Goal: Transaction & Acquisition: Purchase product/service

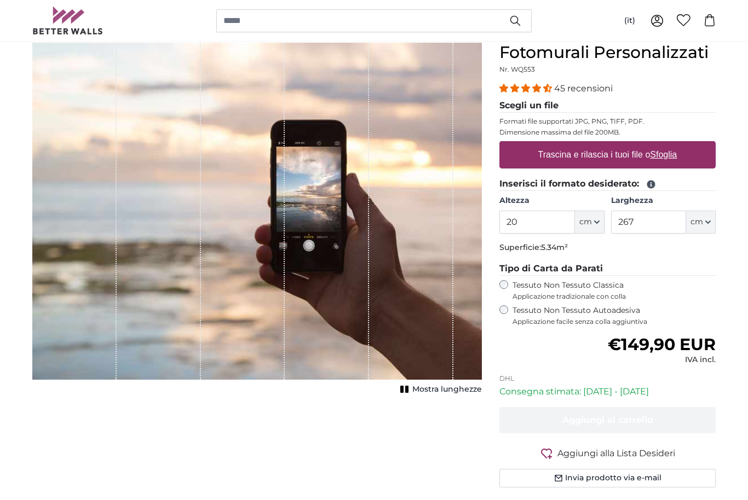
scroll to position [100, 0]
type input "2"
drag, startPoint x: 661, startPoint y: 215, endPoint x: 661, endPoint y: 221, distance: 6.0
click at [661, 215] on input "267" at bounding box center [648, 222] width 75 height 23
click at [658, 233] on input "267" at bounding box center [648, 222] width 75 height 23
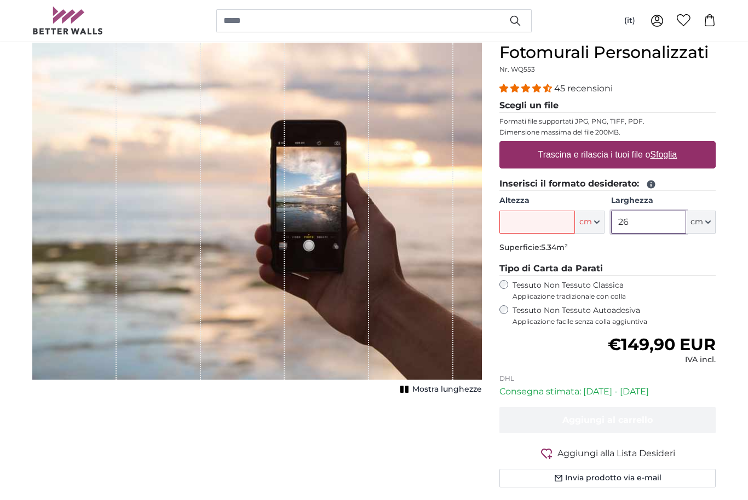
type input "2"
click at [556, 220] on input "Altezza" at bounding box center [536, 222] width 75 height 23
type input "280"
click at [648, 222] on input "Larghezza" at bounding box center [648, 222] width 75 height 23
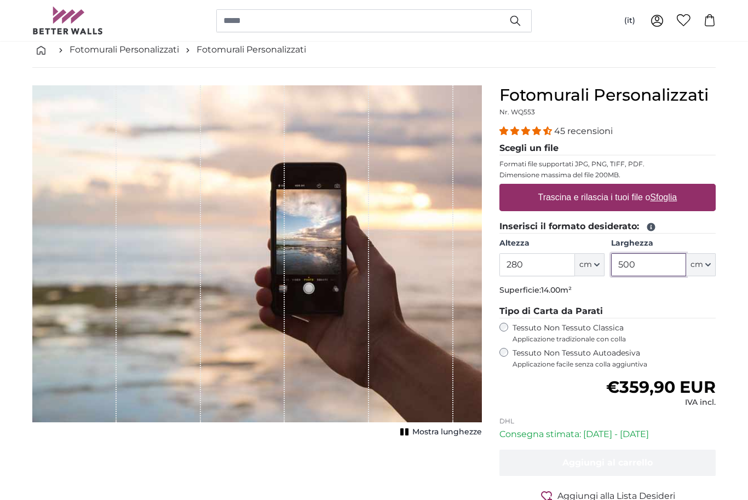
scroll to position [57, 0]
type input "500"
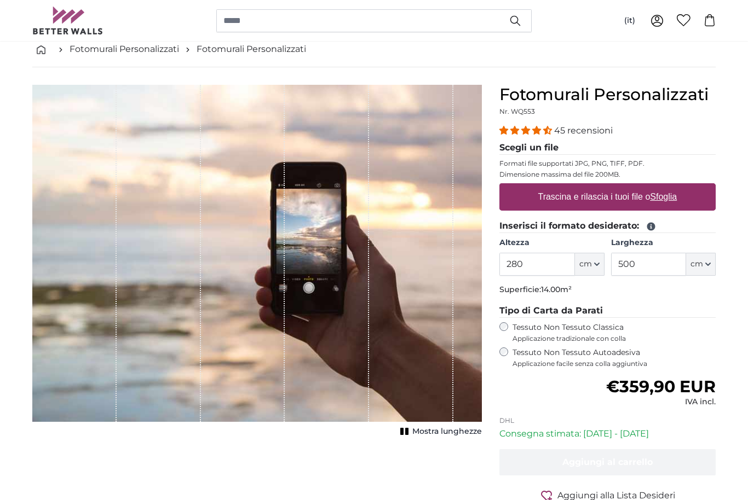
click at [619, 197] on label "Trascina e rilascia i tuoi file o Sfoglia" at bounding box center [608, 197] width 148 height 22
click at [619, 187] on input "Trascina e rilascia i tuoi file o Sfoglia" at bounding box center [607, 184] width 216 height 3
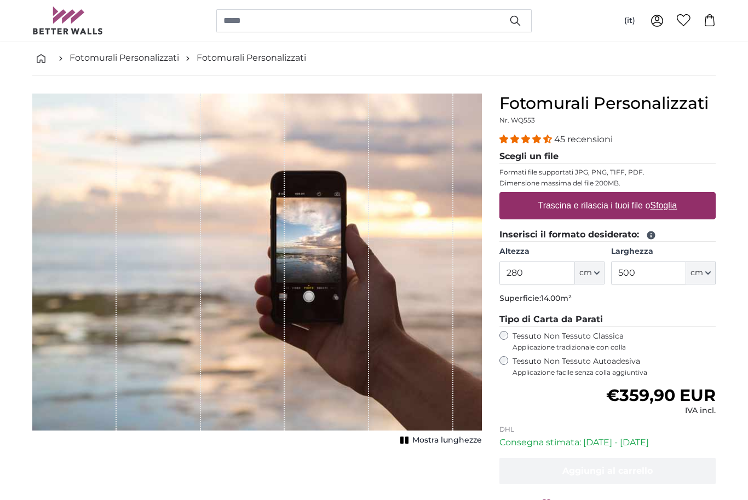
scroll to position [50, 0]
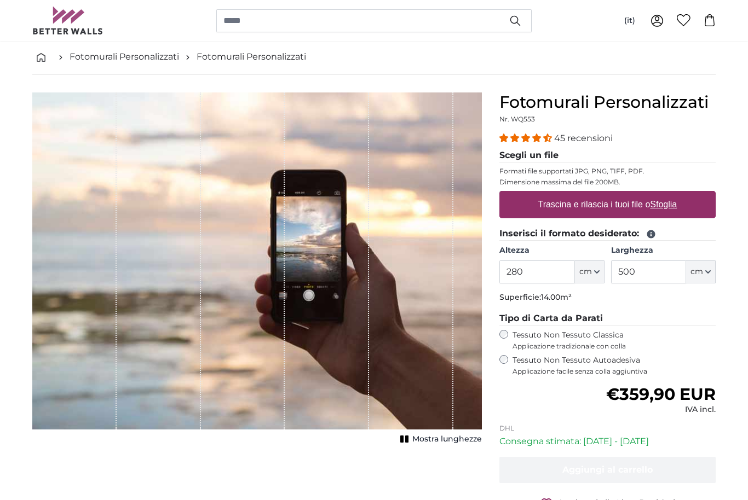
click at [639, 206] on label "Trascina e rilascia i tuoi file o Sfoglia" at bounding box center [608, 205] width 148 height 22
click at [639, 194] on input "Trascina e rilascia i tuoi file o Sfoglia" at bounding box center [607, 192] width 216 height 3
type input "**********"
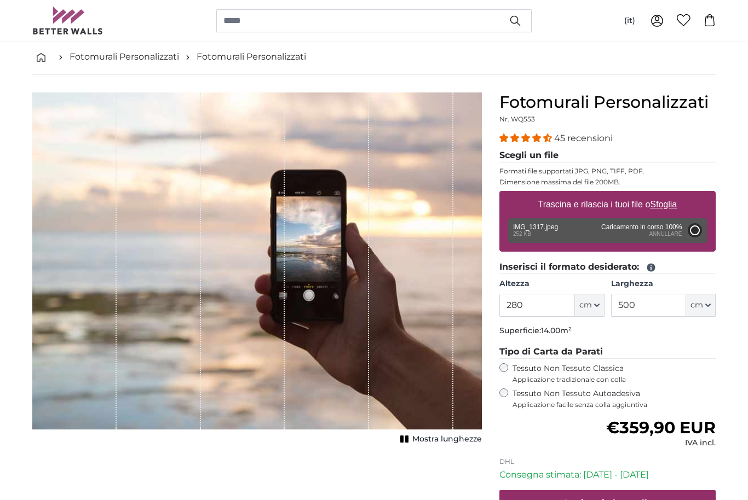
type input "100"
type input "61"
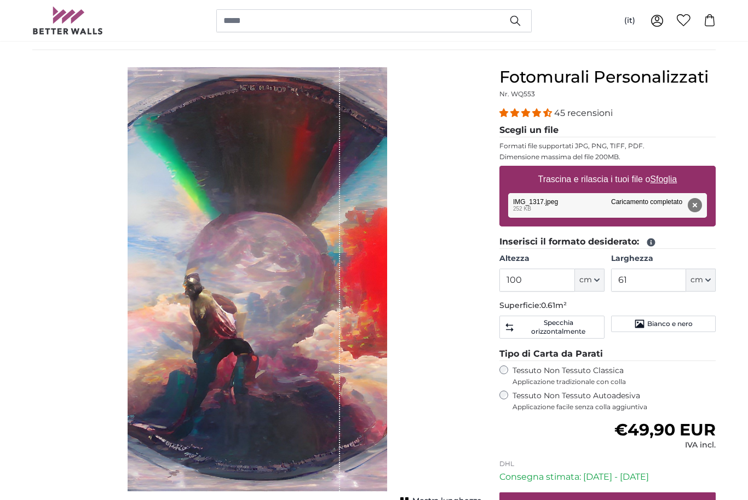
scroll to position [68, 0]
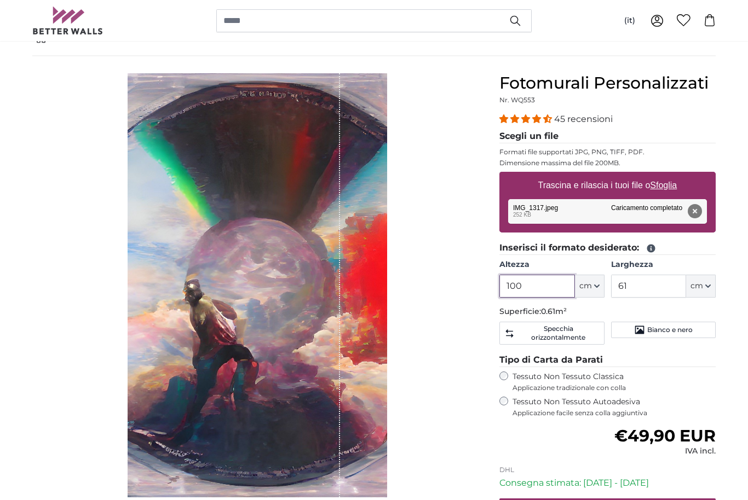
click at [544, 297] on input "100" at bounding box center [536, 286] width 75 height 23
type input "1"
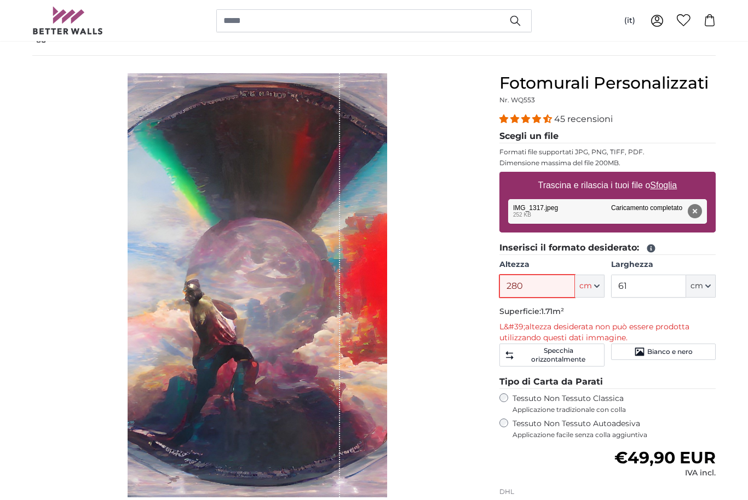
type input "280"
click at [696, 275] on button "cm" at bounding box center [701, 286] width 30 height 23
click at [647, 282] on input "61" at bounding box center [648, 286] width 75 height 23
type input "6"
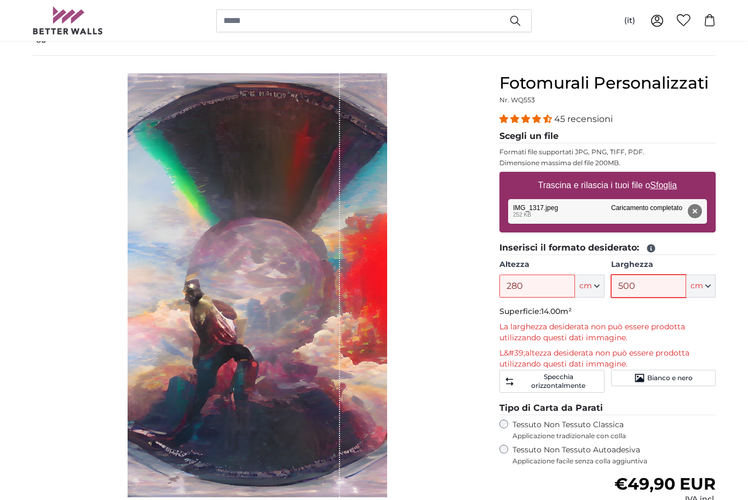
type input "500"
click at [702, 204] on button "Rimuovi" at bounding box center [695, 211] width 14 height 14
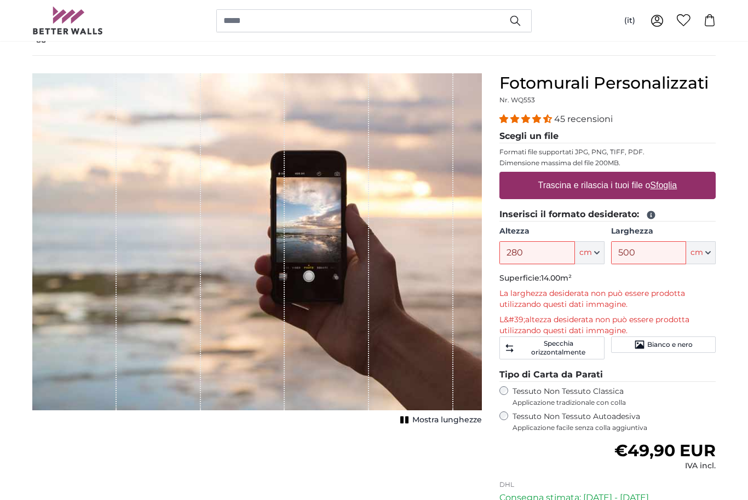
click at [645, 193] on label "Trascina e rilascia i tuoi file o Sfoglia" at bounding box center [608, 186] width 148 height 22
click at [645, 175] on input "Trascina e rilascia i tuoi file o Sfoglia" at bounding box center [607, 173] width 216 height 3
type input "**********"
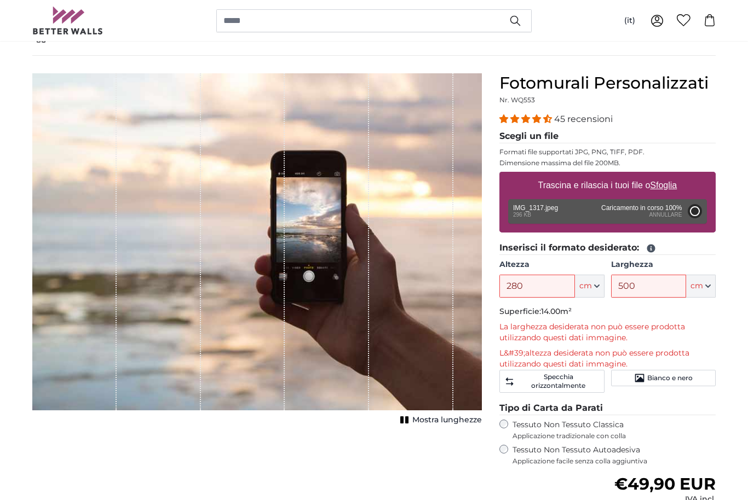
type input "61"
type input "99.4"
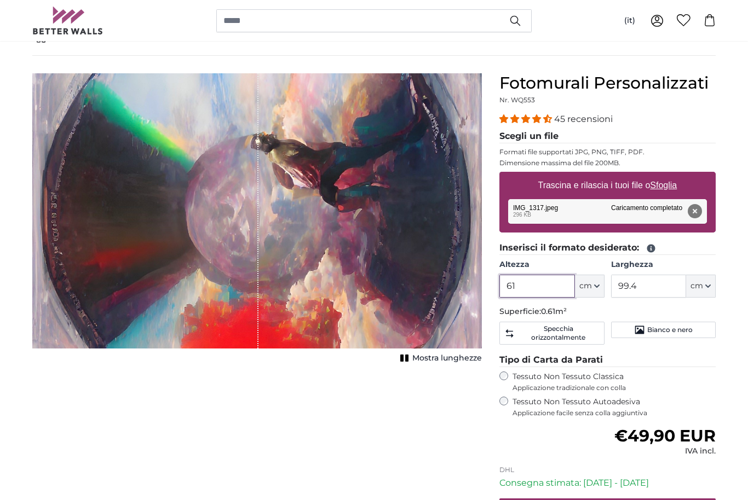
click at [552, 286] on input "61" at bounding box center [536, 286] width 75 height 23
type input "6"
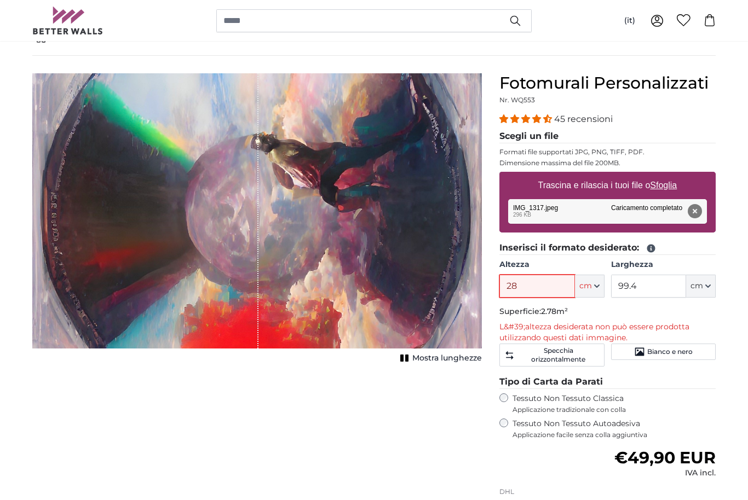
type input "2"
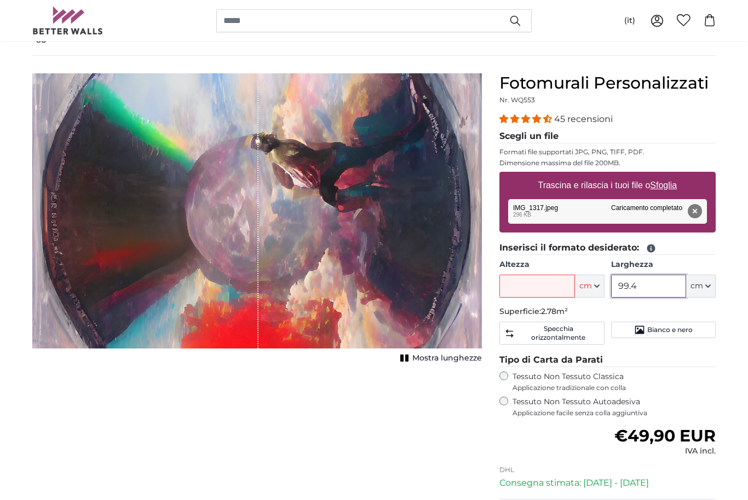
click at [662, 285] on input "99.4" at bounding box center [648, 286] width 75 height 23
type input "9"
click at [543, 278] on input "Altezza" at bounding box center [536, 286] width 75 height 23
click at [699, 217] on button "Rimuovi" at bounding box center [695, 211] width 14 height 14
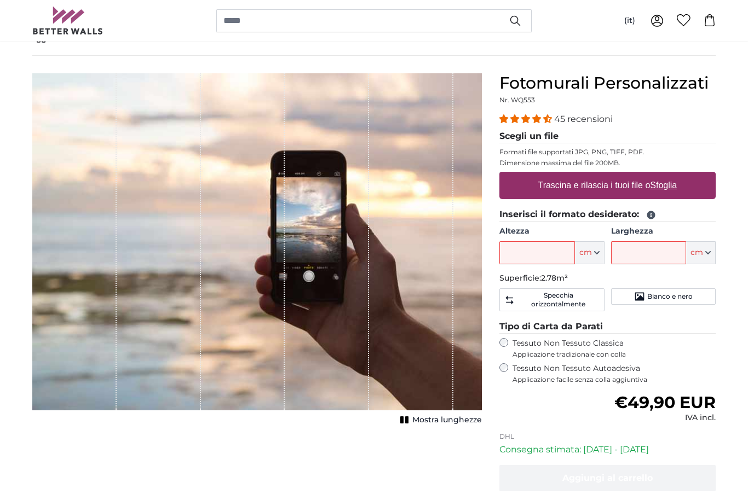
click at [668, 190] on u "Sfoglia" at bounding box center [663, 185] width 27 height 9
click at [668, 175] on input "Trascina e rilascia i tuoi file o Sfoglia" at bounding box center [607, 173] width 216 height 3
type input "**********"
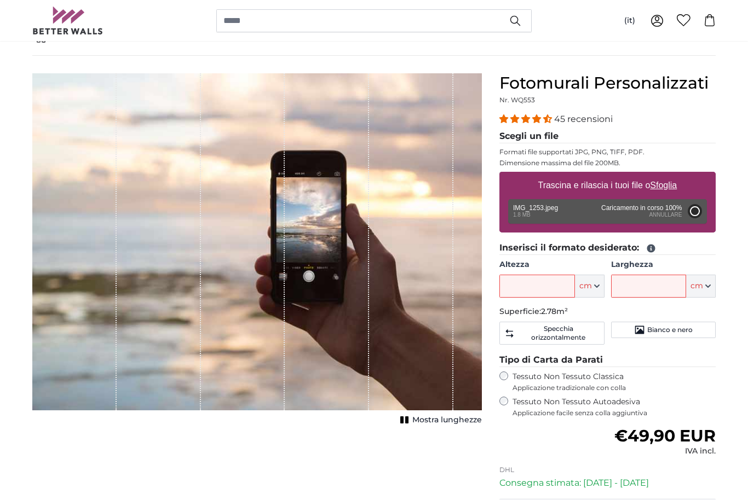
type input "200"
type input "266"
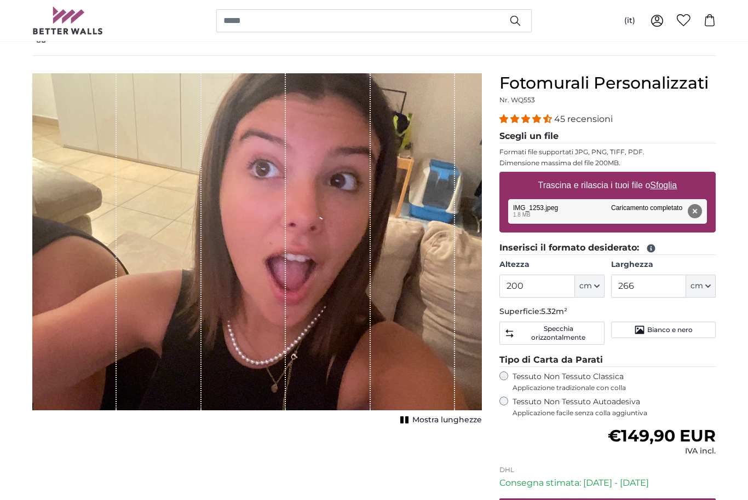
click at [399, 427] on button "Mostra lunghezze" at bounding box center [439, 420] width 85 height 15
click at [403, 426] on button "Mostra lunghezze" at bounding box center [439, 420] width 85 height 15
click at [689, 206] on button "Rimuovi" at bounding box center [695, 211] width 14 height 14
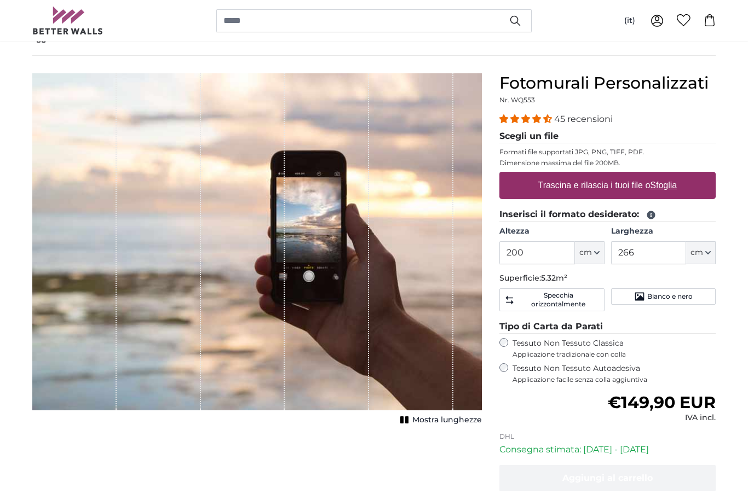
click at [677, 189] on u "Sfoglia" at bounding box center [663, 185] width 27 height 9
click at [679, 175] on input "Trascina e rilascia i tuoi file o Sfoglia" at bounding box center [607, 173] width 216 height 3
type input "**********"
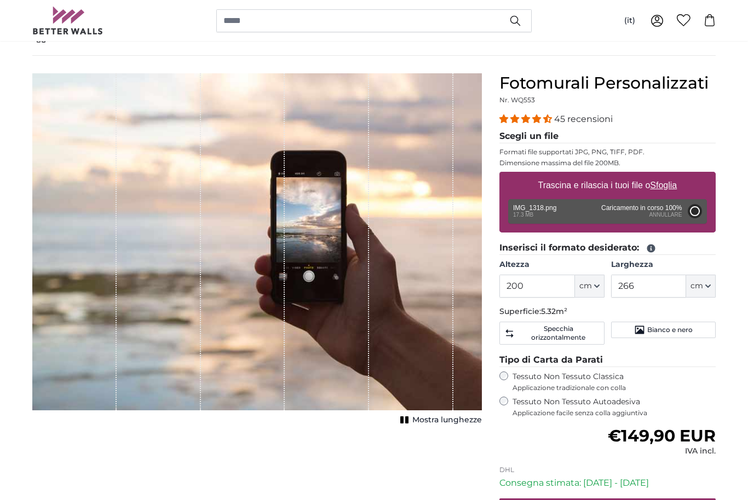
type input "163"
type input "216.8"
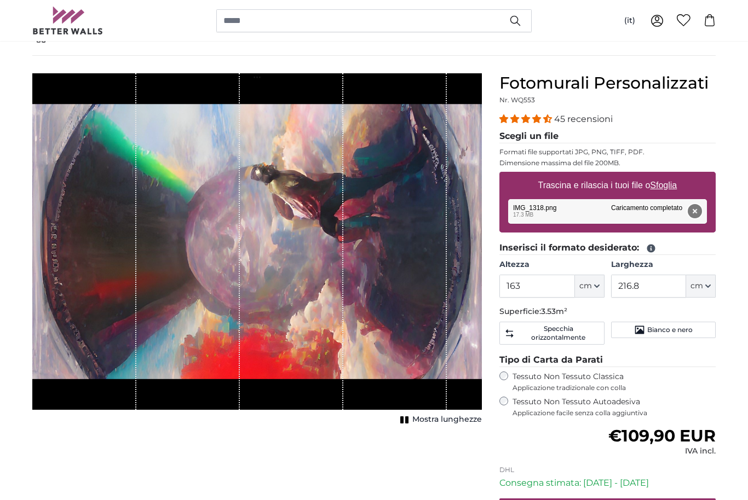
click at [702, 212] on button "Rimuovi" at bounding box center [695, 211] width 14 height 14
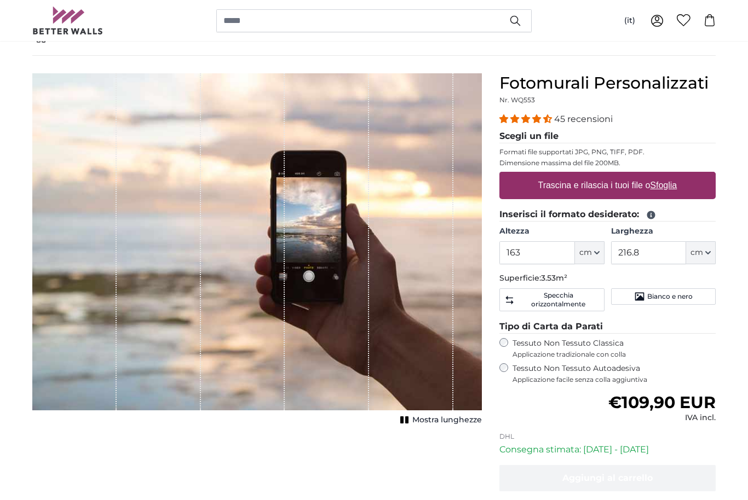
click at [670, 189] on u "Sfoglia" at bounding box center [663, 185] width 27 height 9
click at [670, 175] on input "Trascina e rilascia i tuoi file o Sfoglia" at bounding box center [607, 173] width 216 height 3
type input "**********"
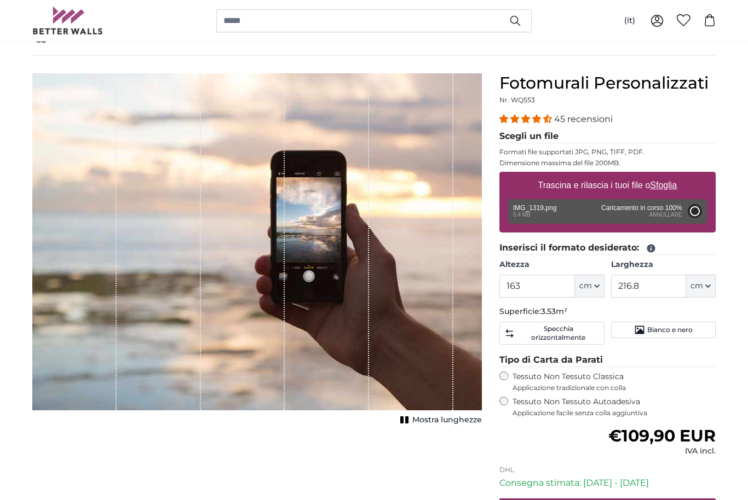
type input "163"
type input "216.8"
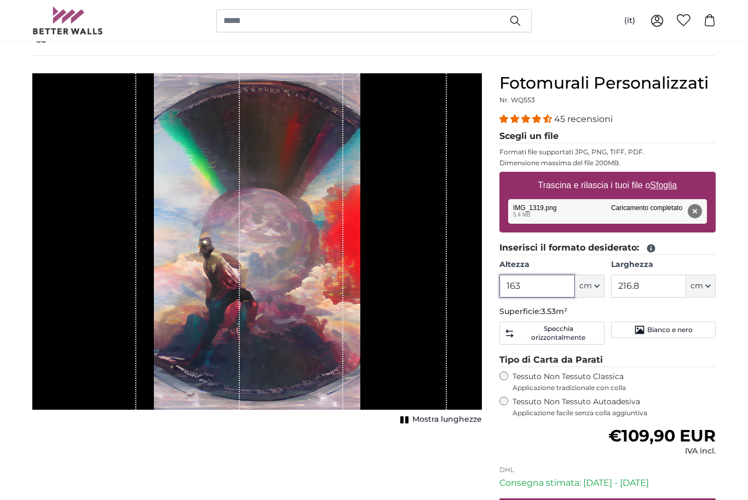
click at [544, 287] on input "163" at bounding box center [536, 286] width 75 height 23
type input "1"
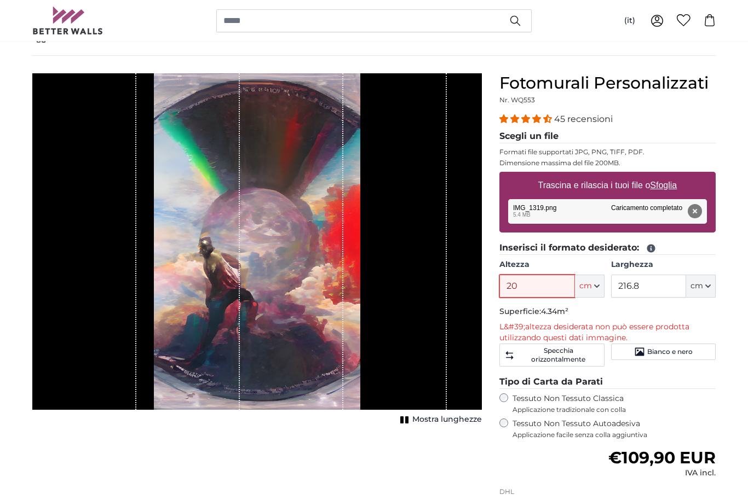
type input "2"
type input "1"
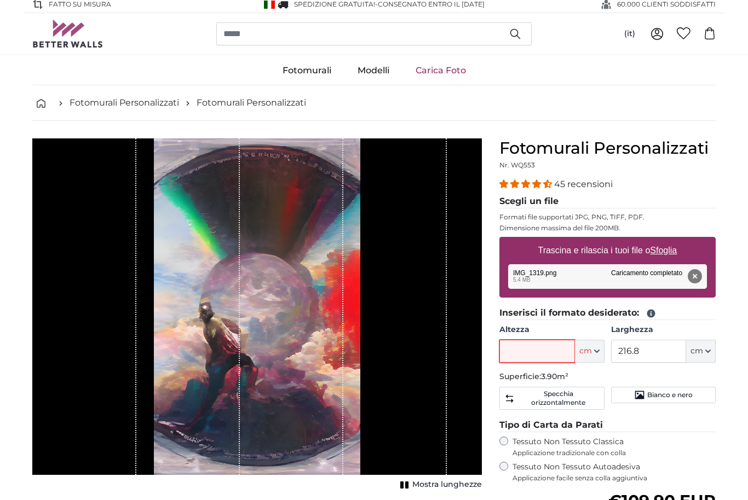
scroll to position [3, 0]
click at [596, 351] on icon "button" at bounding box center [596, 351] width 5 height 5
click at [700, 410] on fieldset "Inserisci il formato desiderato: Altezza ft cm Centimeter (cm) Inches (inch) Fe…" at bounding box center [607, 361] width 216 height 108
click at [535, 344] on input "Altezza" at bounding box center [536, 351] width 75 height 23
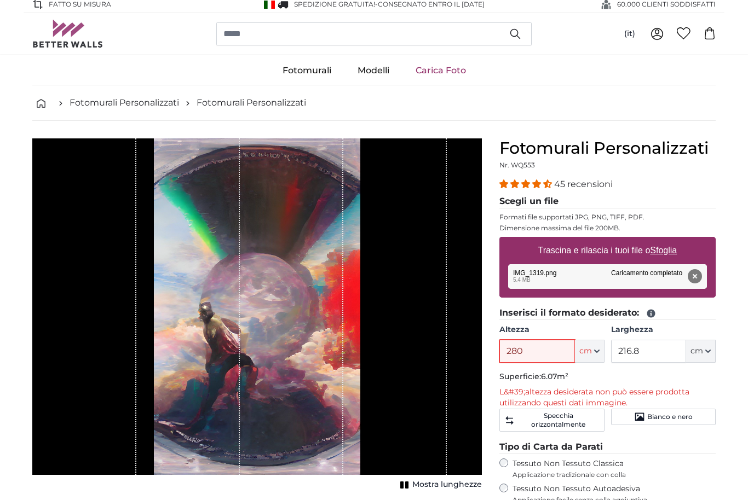
type input "280"
click at [655, 335] on label "Larghezza" at bounding box center [663, 330] width 105 height 11
click at [655, 340] on input "216.8" at bounding box center [648, 351] width 75 height 23
type input "2"
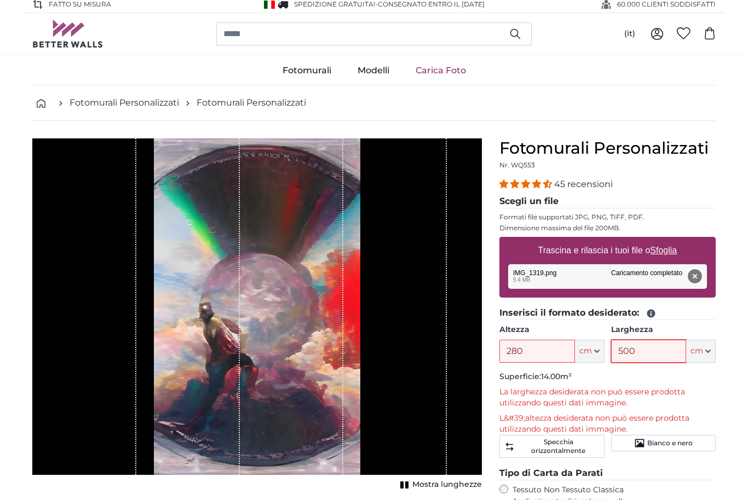
type input "500"
click at [696, 270] on button "Rimuovi" at bounding box center [695, 276] width 14 height 14
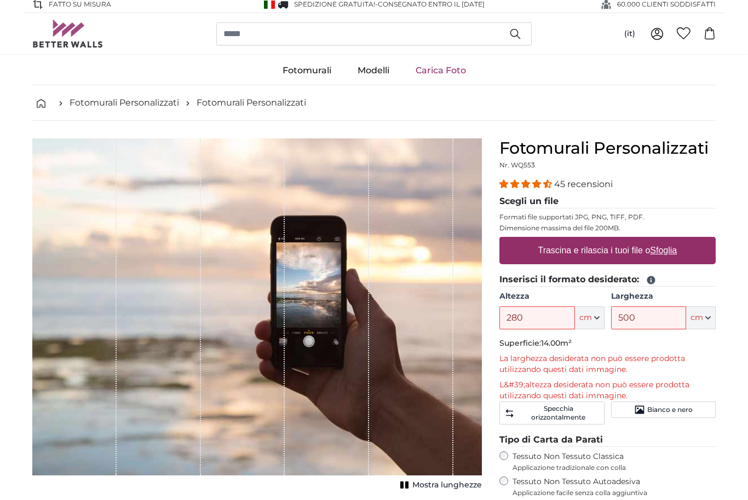
click at [722, 239] on div "Fotomurali Personalizzati Nr. WQ553 45 recensioni Scegli un file Formati file s…" at bounding box center [608, 412] width 234 height 547
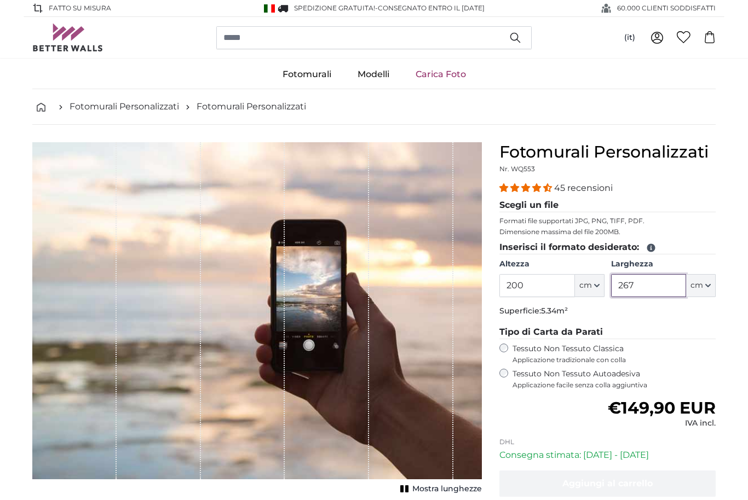
click at [658, 291] on input "267" at bounding box center [648, 285] width 75 height 23
type input "2"
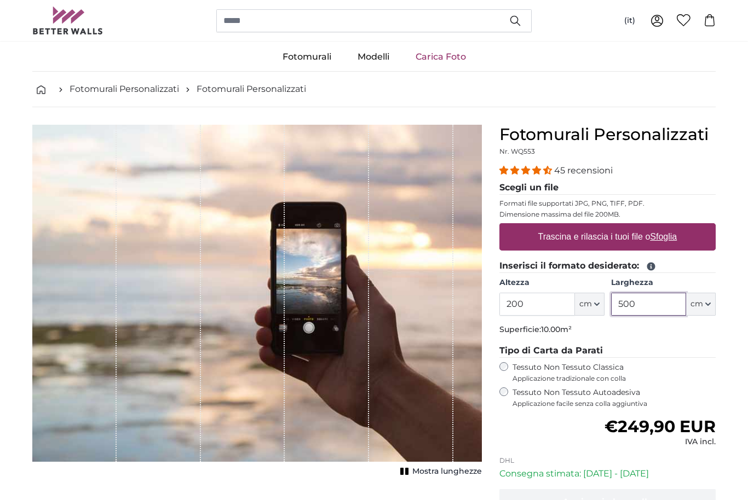
scroll to position [27, 0]
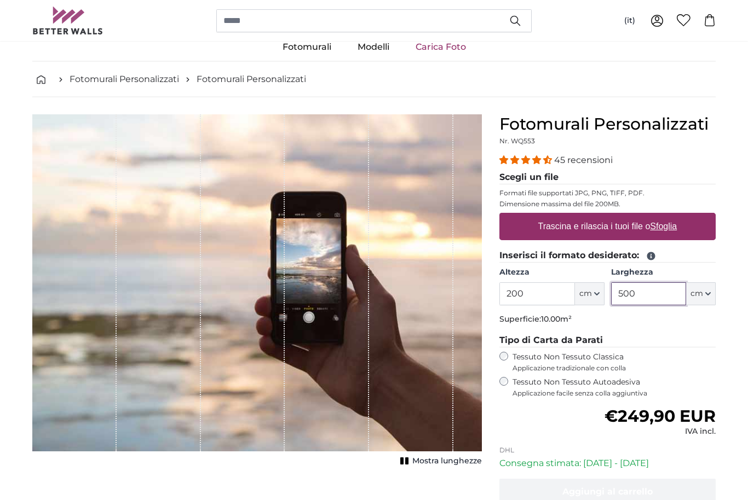
type input "500"
click at [512, 348] on fieldset "Tipo di Carta da Parati Tessuto Non Tessuto Classica Applicazione tradizionale …" at bounding box center [607, 366] width 216 height 64
click at [545, 292] on input "200" at bounding box center [536, 293] width 75 height 23
type input "280"
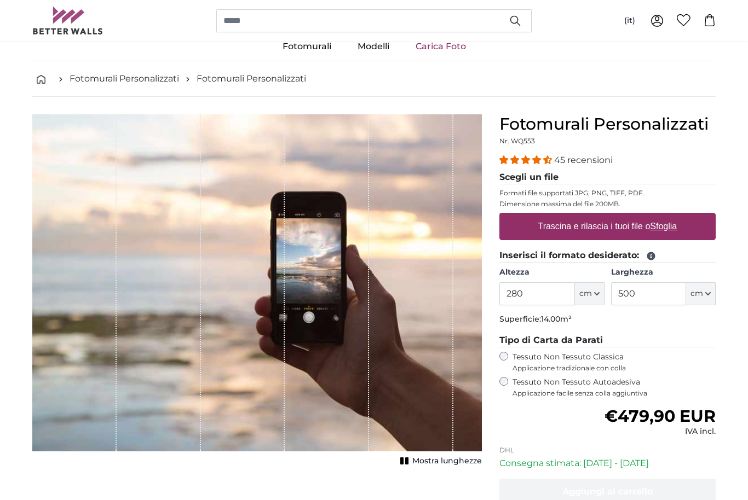
click at [495, 358] on div "Fotomurali Personalizzati Nr. WQ553 45 recensioni Scegli un file Formati file s…" at bounding box center [608, 349] width 234 height 471
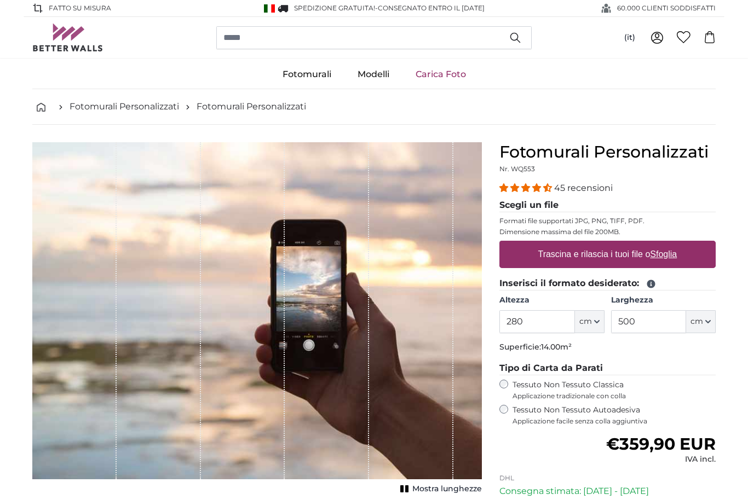
click at [677, 257] on u "Sfoglia" at bounding box center [663, 254] width 27 height 9
click at [677, 244] on input "Trascina e rilascia i tuoi file o Sfoglia" at bounding box center [607, 242] width 216 height 3
click at [665, 259] on u "Sfoglia" at bounding box center [663, 254] width 27 height 9
click at [665, 244] on input "Trascina e rilascia i tuoi file o Sfoglia" at bounding box center [607, 242] width 216 height 3
type input "**********"
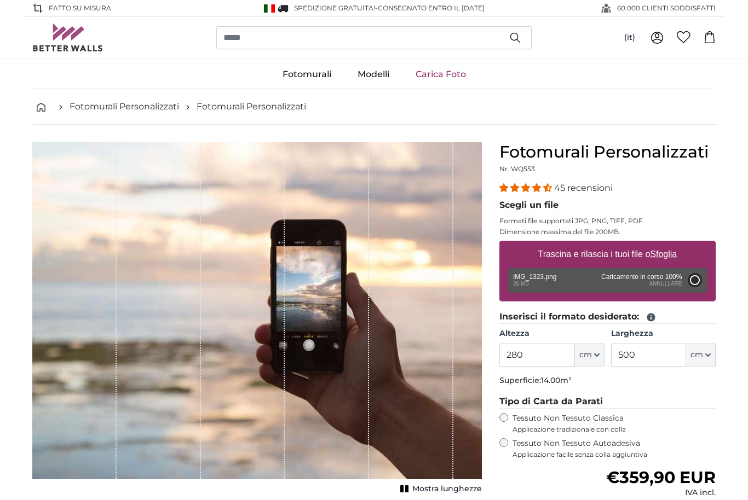
type input "163"
type input "216.8"
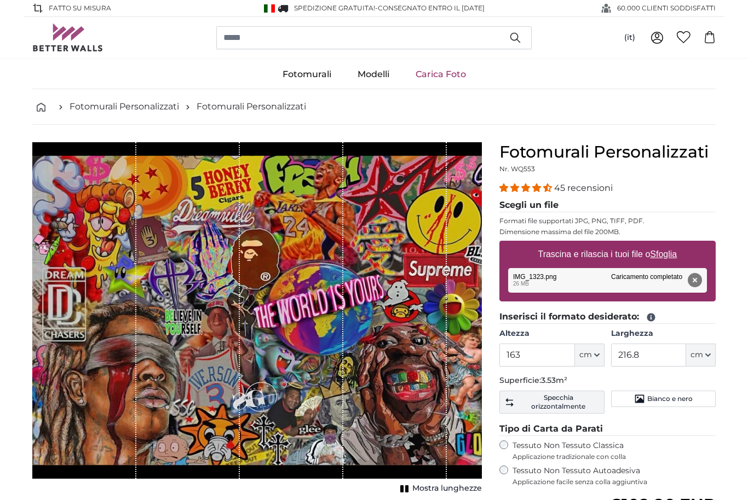
drag, startPoint x: 665, startPoint y: 260, endPoint x: 517, endPoint y: 397, distance: 202.2
click at [518, 397] on span "Specchia orizzontalmente" at bounding box center [558, 403] width 82 height 18
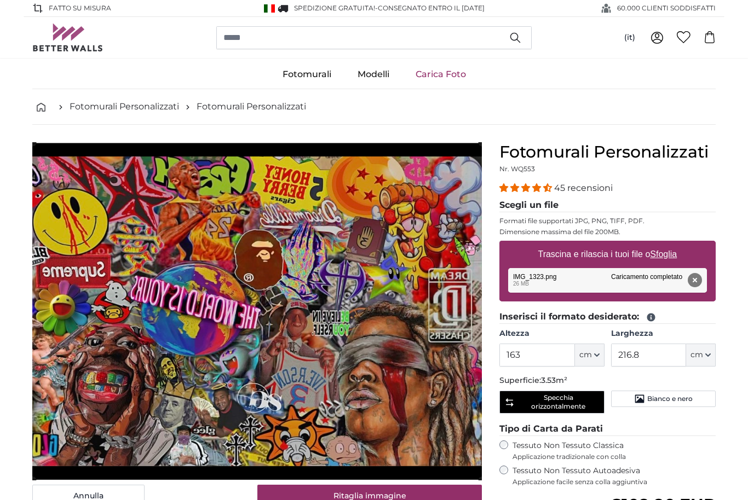
click at [517, 397] on span "Specchia orizzontalmente" at bounding box center [558, 403] width 82 height 18
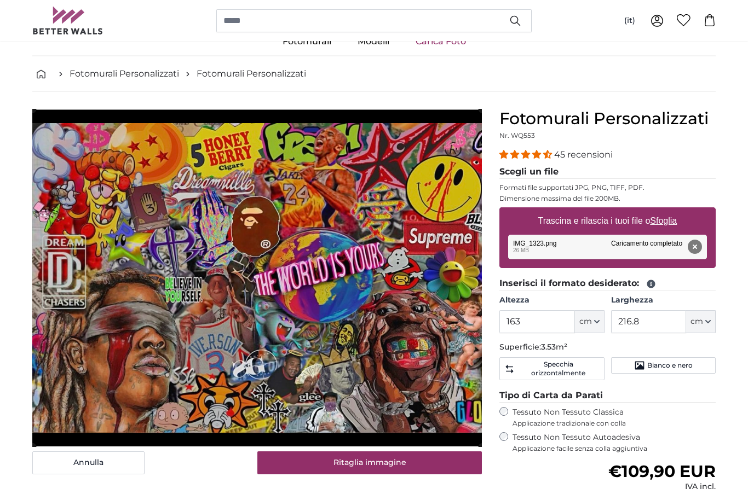
scroll to position [33, 0]
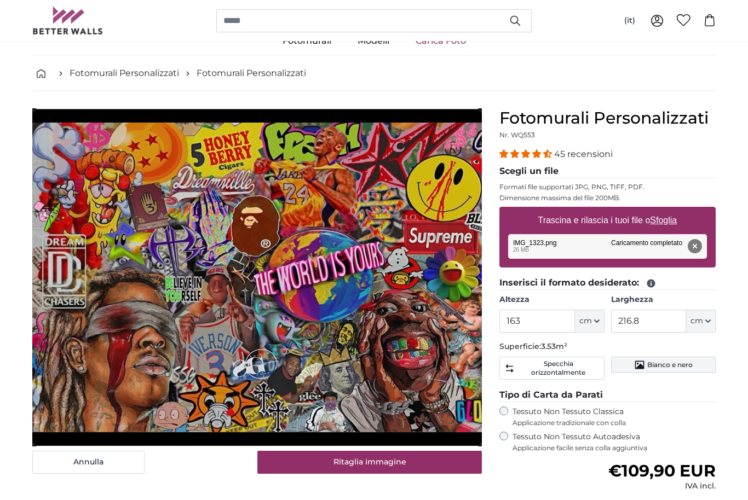
click at [661, 371] on button "Bianco e nero" at bounding box center [663, 366] width 105 height 16
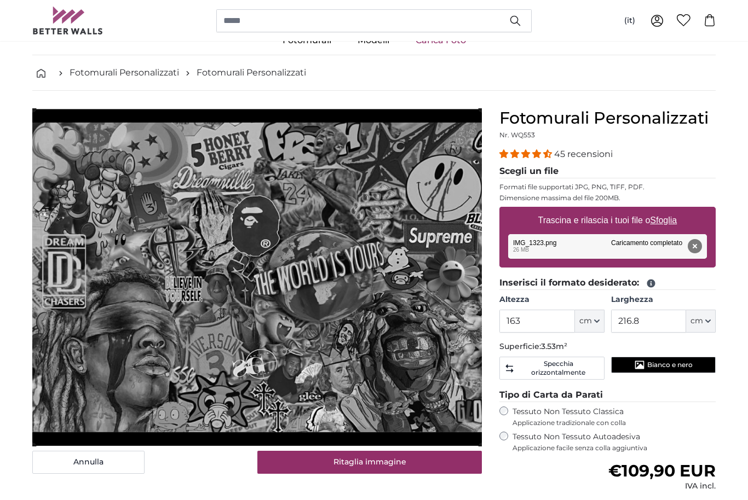
click at [642, 357] on button "Bianco e nero" at bounding box center [663, 365] width 105 height 16
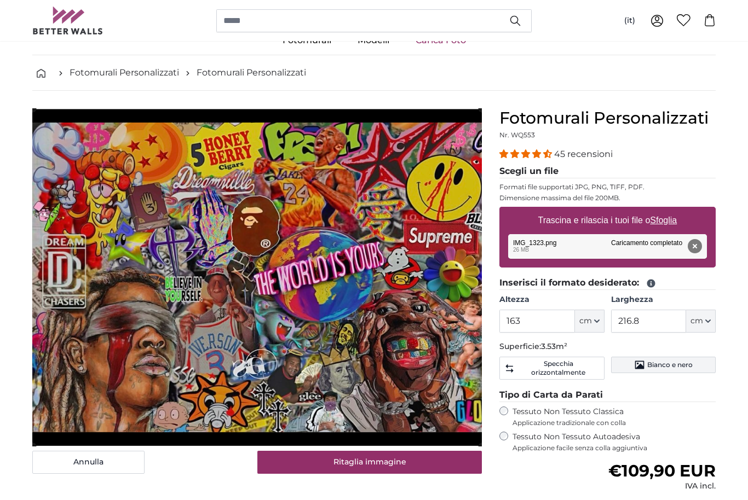
click at [654, 367] on span "Bianco e nero" at bounding box center [669, 365] width 45 height 9
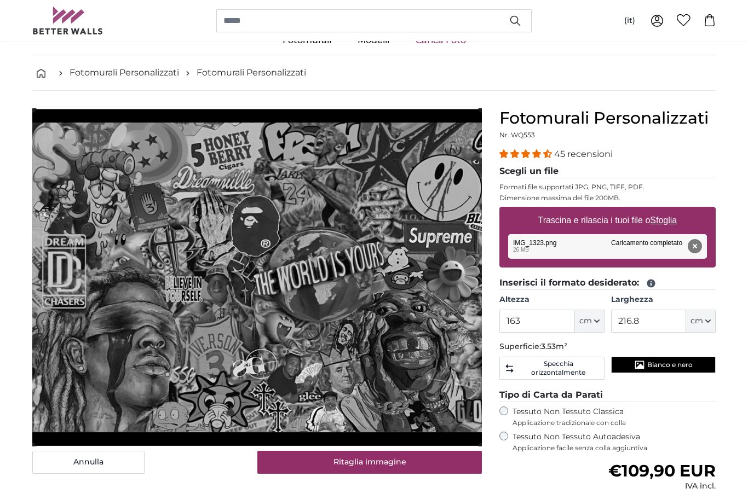
click at [654, 367] on span "Bianco e nero" at bounding box center [669, 365] width 45 height 9
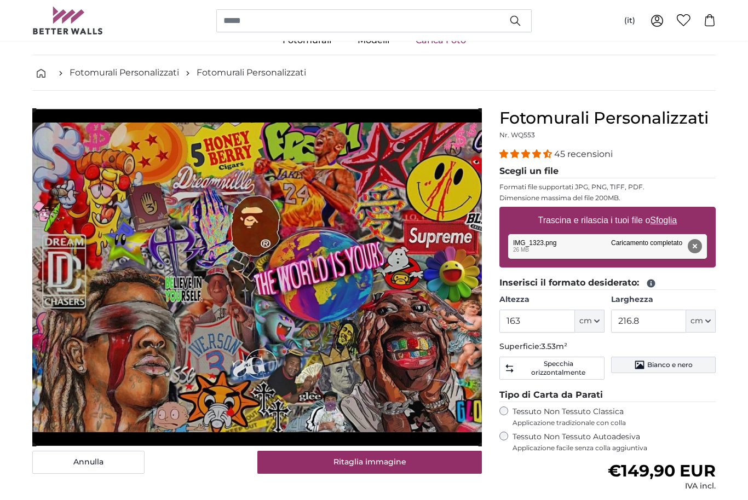
click at [660, 365] on span "Bianco e nero" at bounding box center [669, 365] width 45 height 9
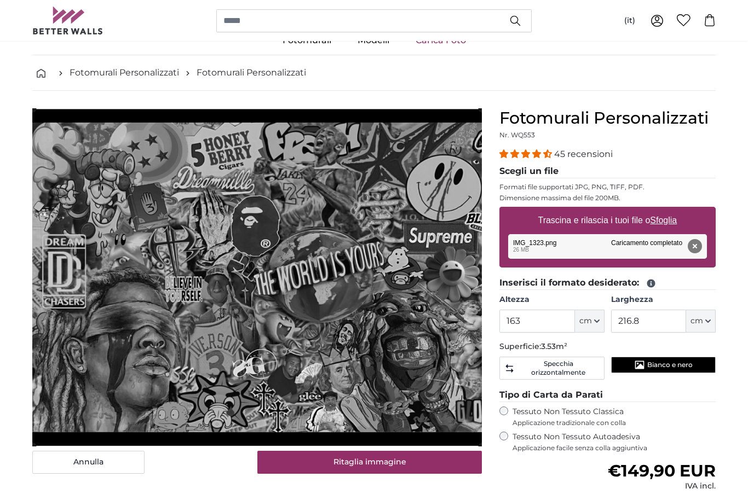
click at [660, 365] on span "Bianco e nero" at bounding box center [669, 365] width 45 height 9
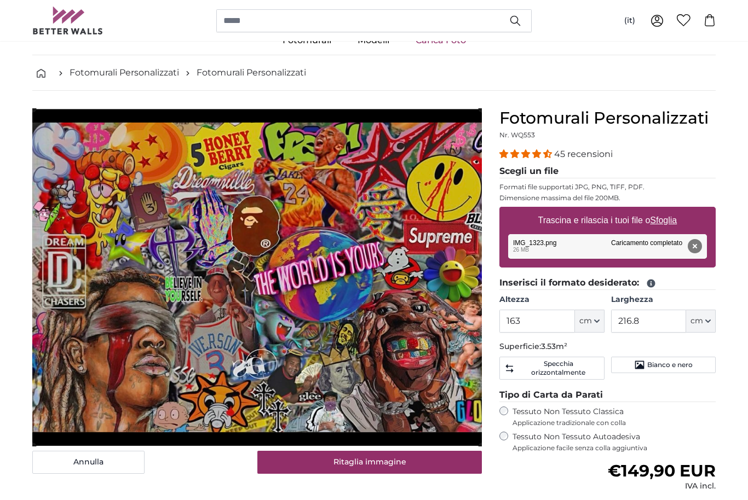
scroll to position [70, 0]
